Goal: Check status: Check status

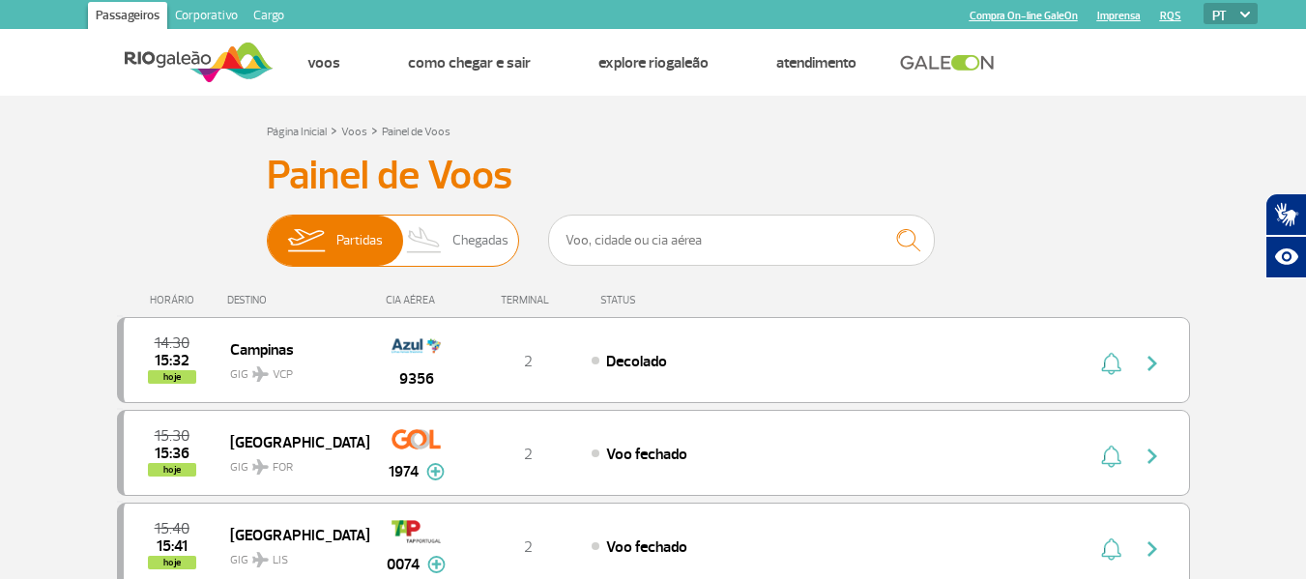
click at [475, 254] on span "Chegadas" at bounding box center [481, 241] width 56 height 50
click at [267, 231] on input "Partidas Chegadas" at bounding box center [267, 231] width 0 height 0
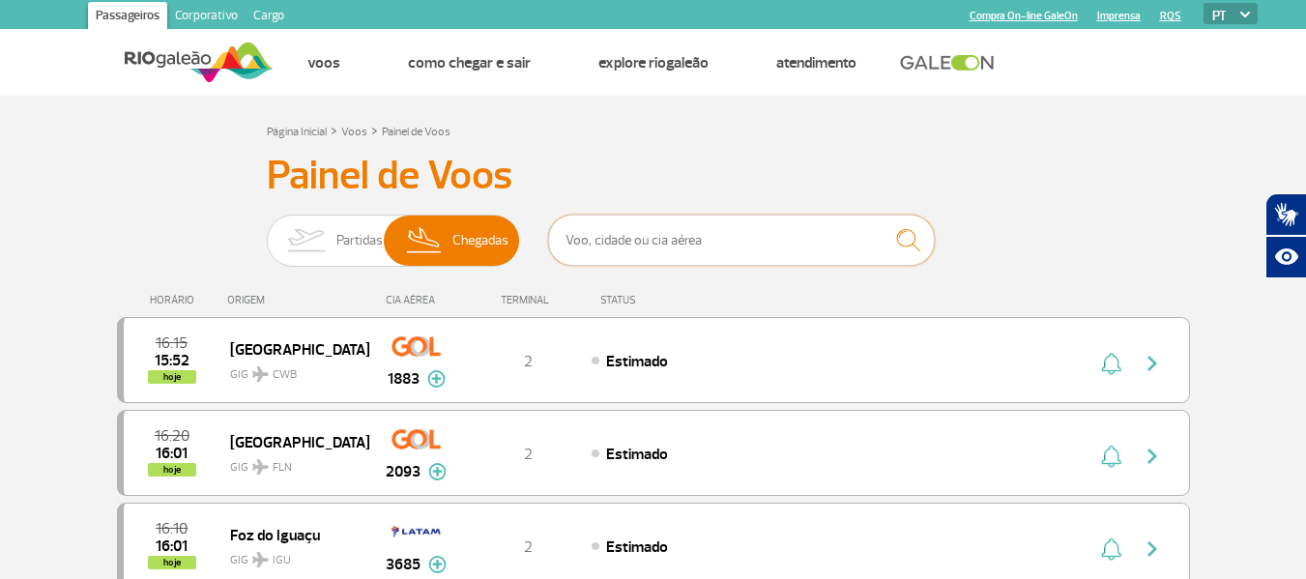
click at [599, 234] on input "text" at bounding box center [741, 240] width 387 height 51
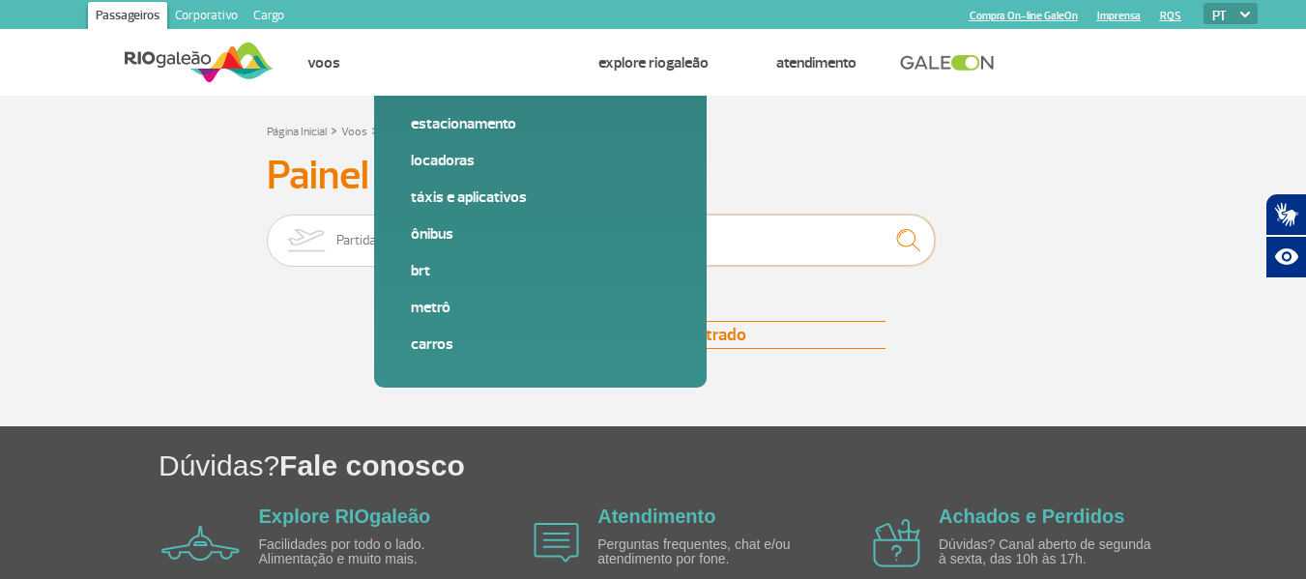
type input "AF0442"
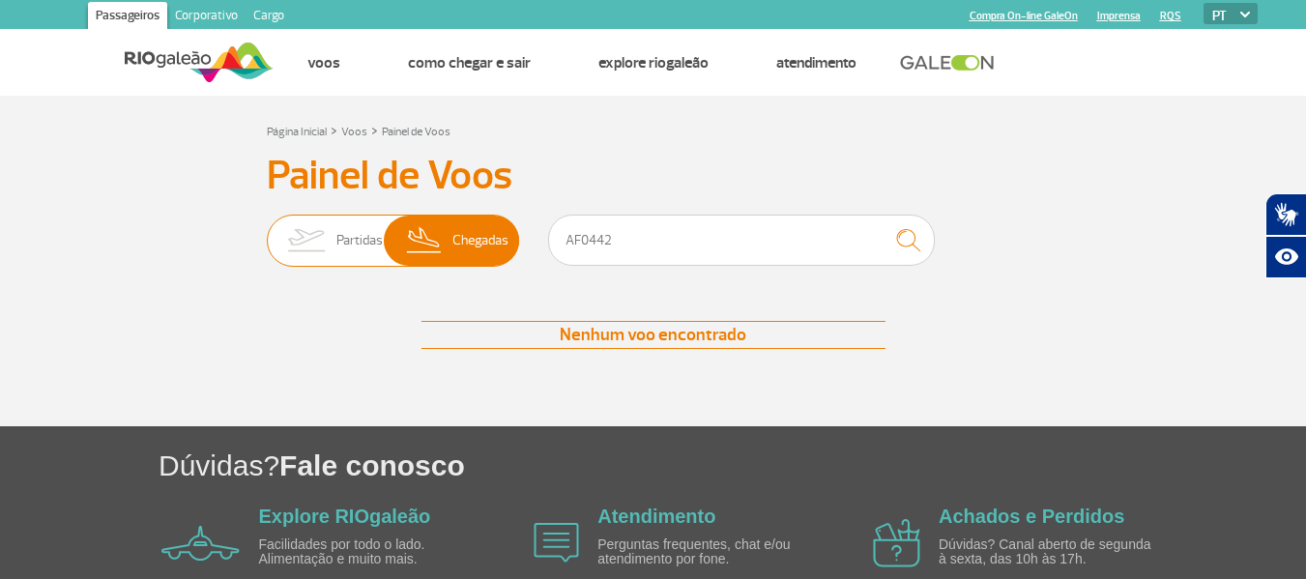
click at [451, 241] on img at bounding box center [424, 241] width 57 height 50
click at [267, 231] on input "Partidas Chegadas" at bounding box center [267, 231] width 0 height 0
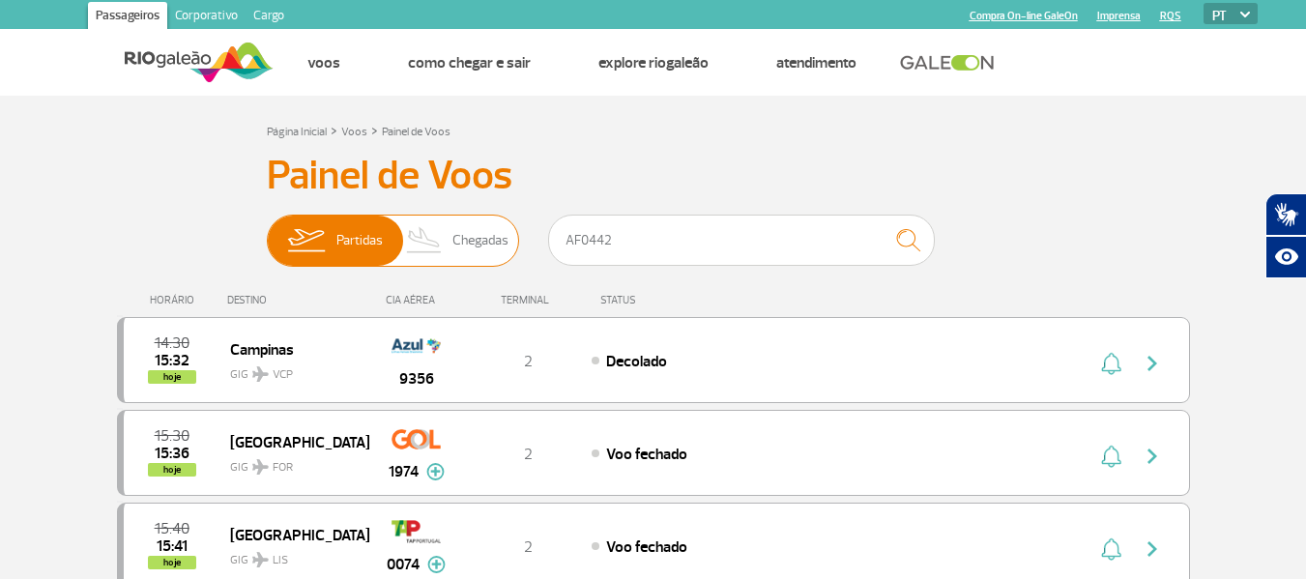
click at [444, 236] on img at bounding box center [424, 241] width 57 height 50
click at [267, 231] on input "Partidas Chegadas" at bounding box center [267, 231] width 0 height 0
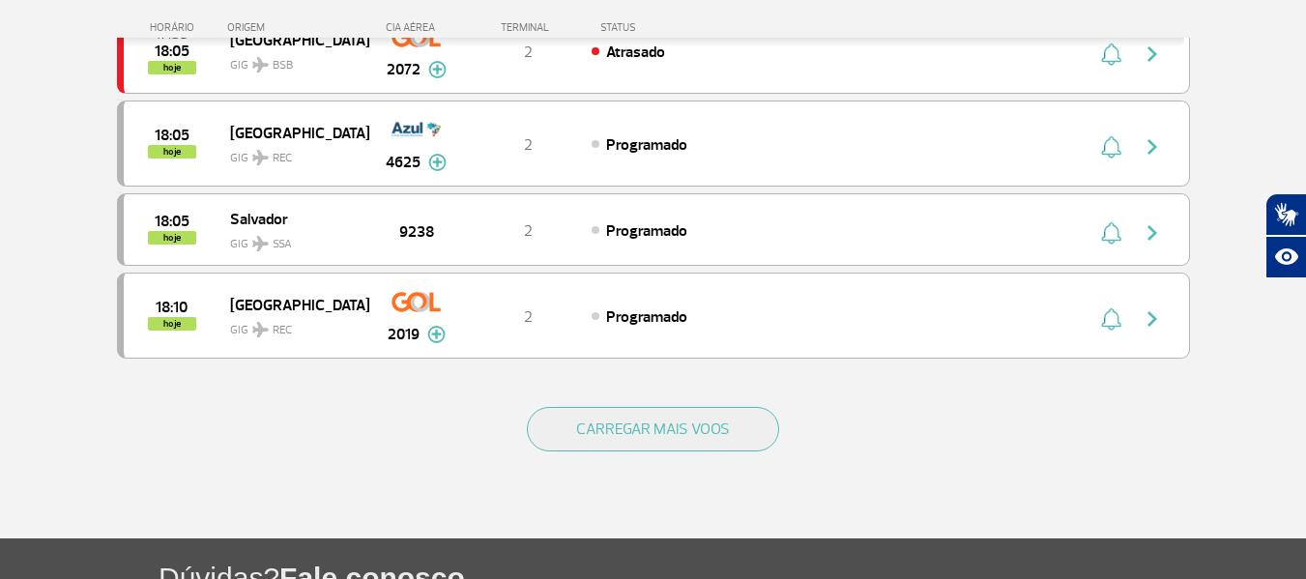
scroll to position [1824, 0]
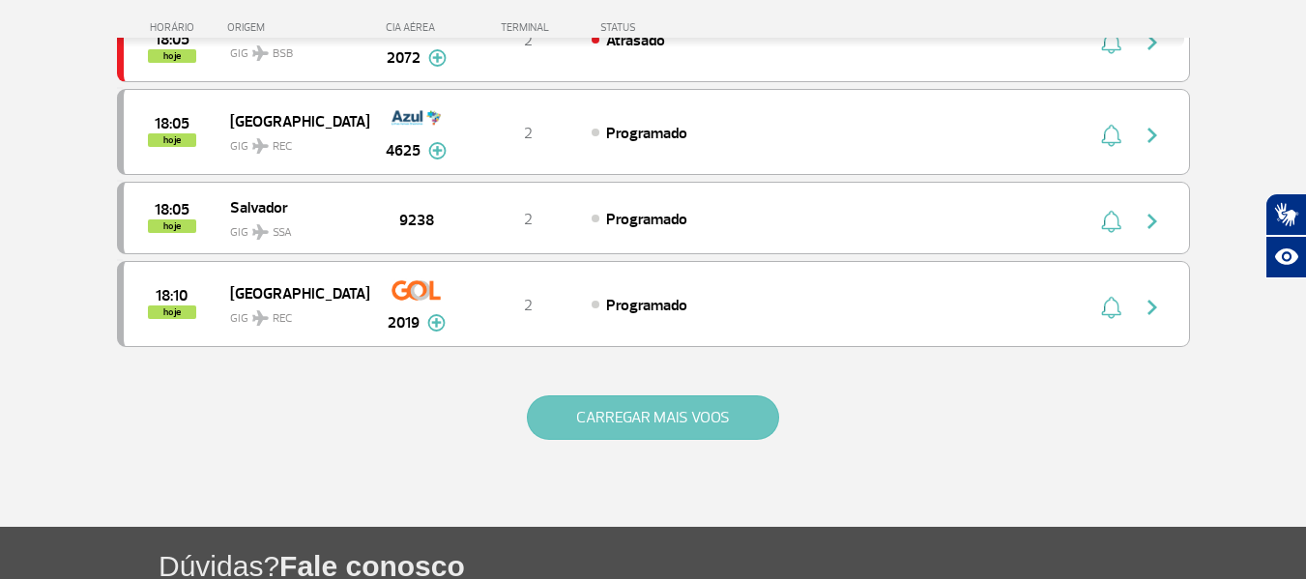
click at [693, 428] on button "CARREGAR MAIS VOOS" at bounding box center [653, 418] width 252 height 44
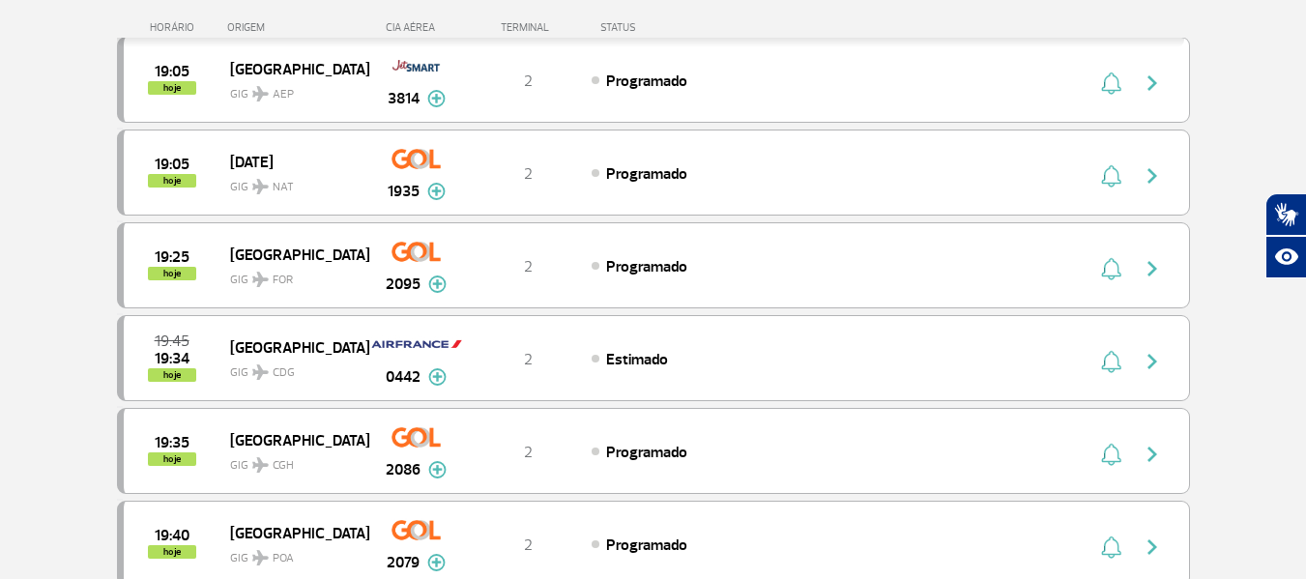
scroll to position [2328, 0]
click at [428, 373] on img at bounding box center [437, 375] width 18 height 17
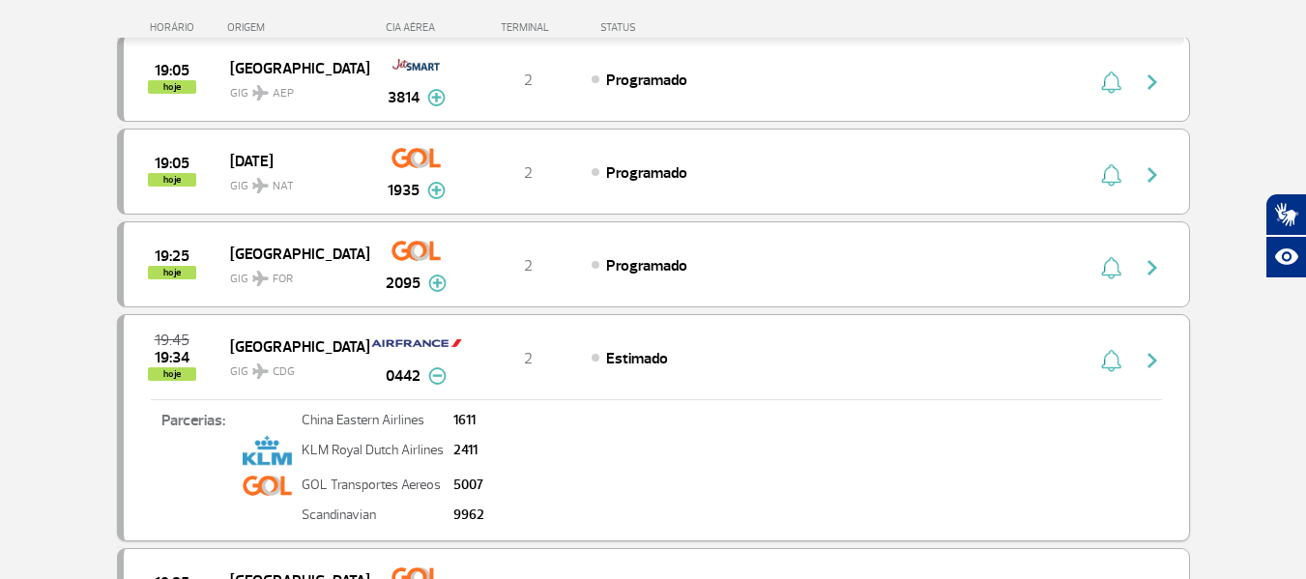
click at [1153, 358] on img "button" at bounding box center [1152, 360] width 23 height 23
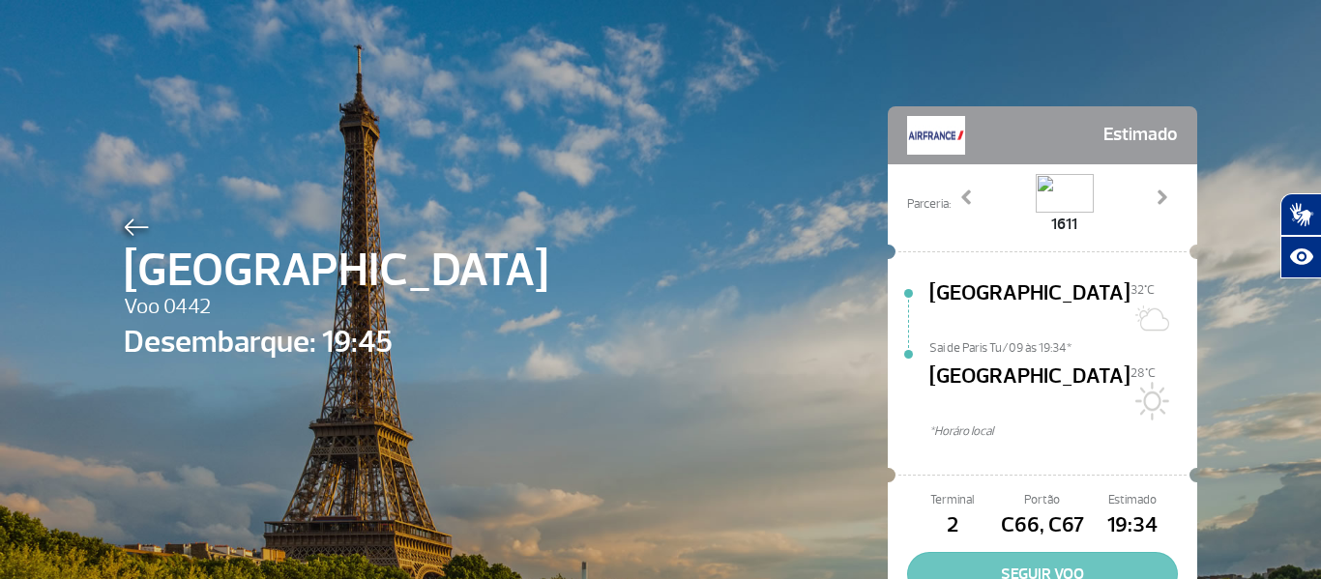
click at [1060, 552] on button "SEGUIR VOO" at bounding box center [1042, 574] width 271 height 44
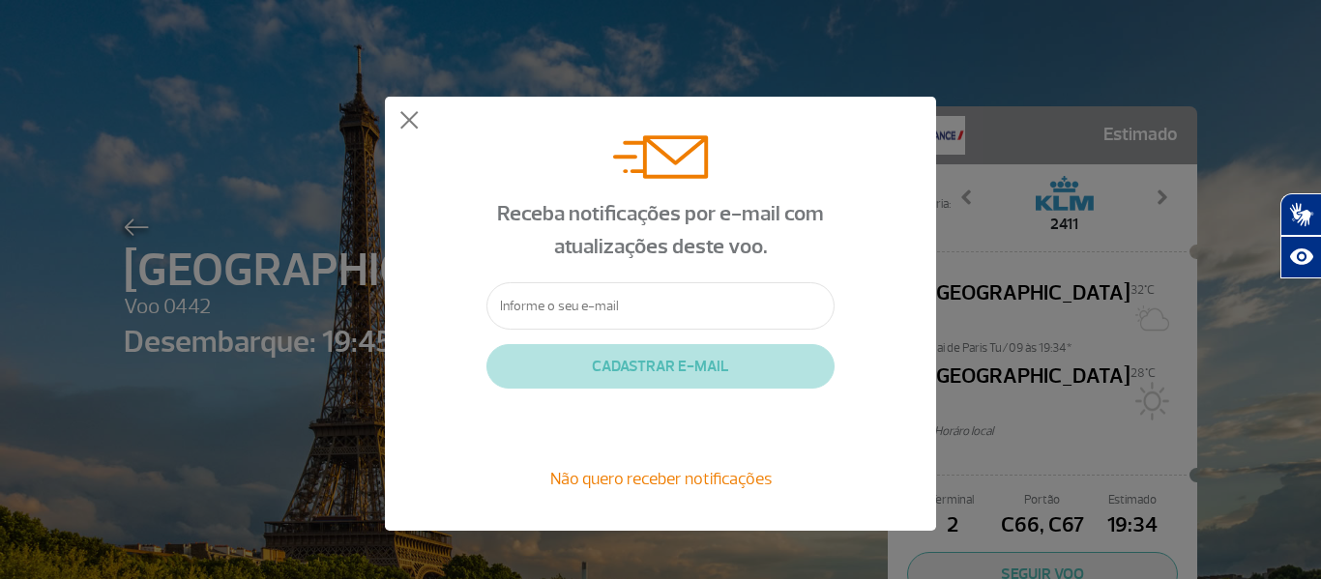
click at [416, 110] on div "Receba notificações por e-mail com atualizações deste voo. CADASTRAR E-MAIL Não…" at bounding box center [660, 314] width 551 height 434
click at [406, 117] on button at bounding box center [408, 120] width 19 height 19
